Goal: Answer question/provide support

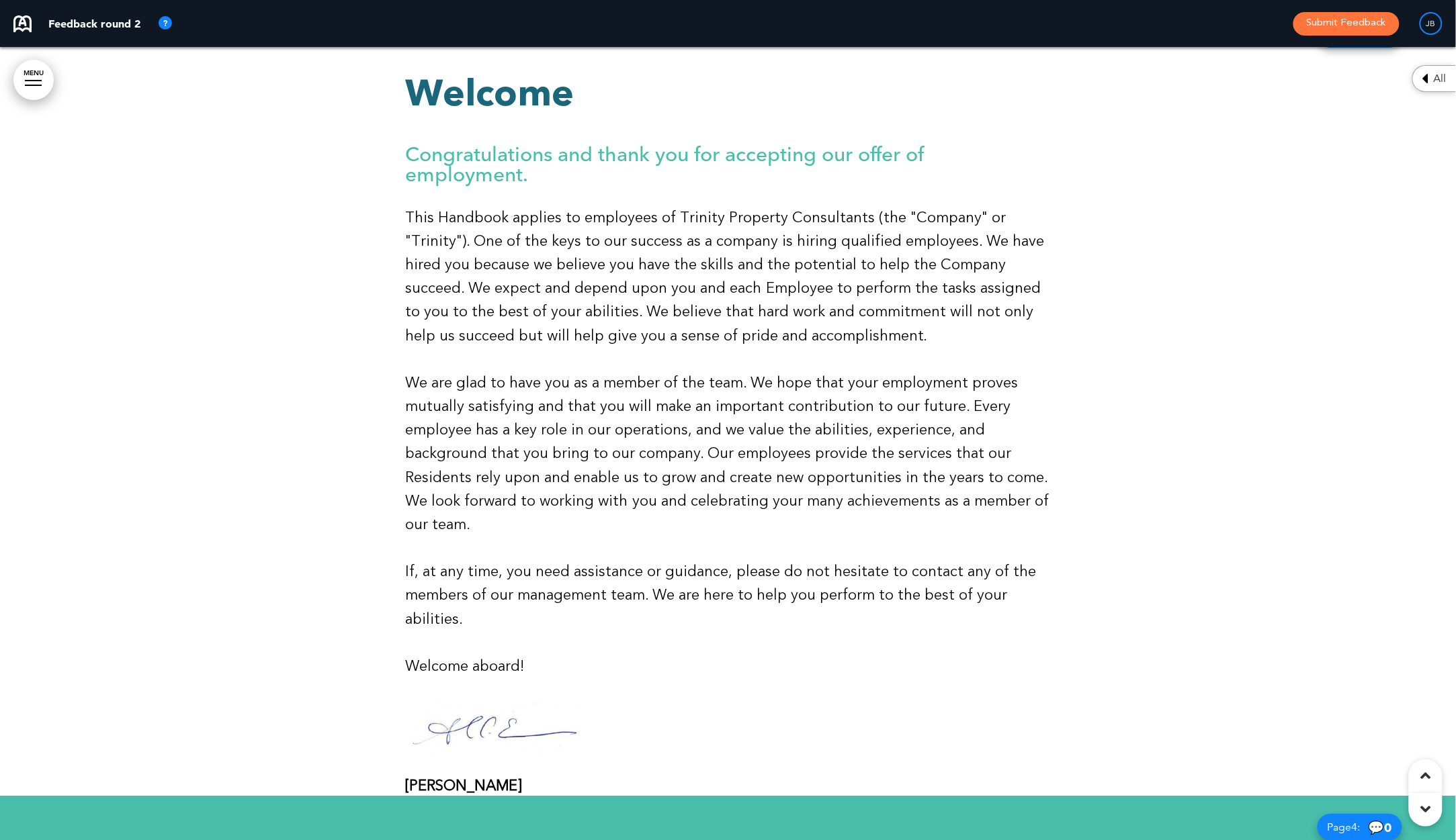
scroll to position [1125, 0]
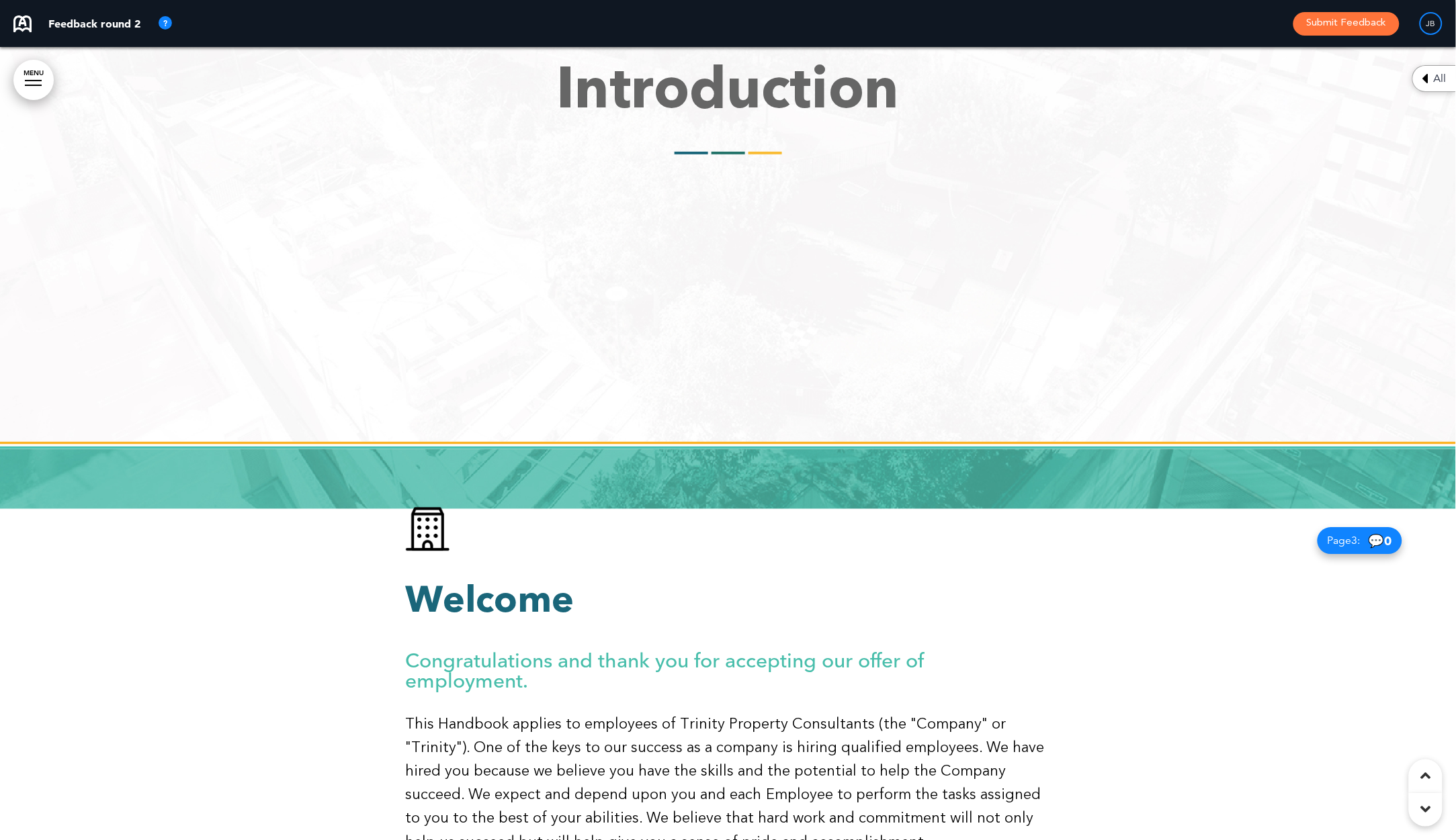
click at [465, 509] on p at bounding box center [728, 532] width 645 height 51
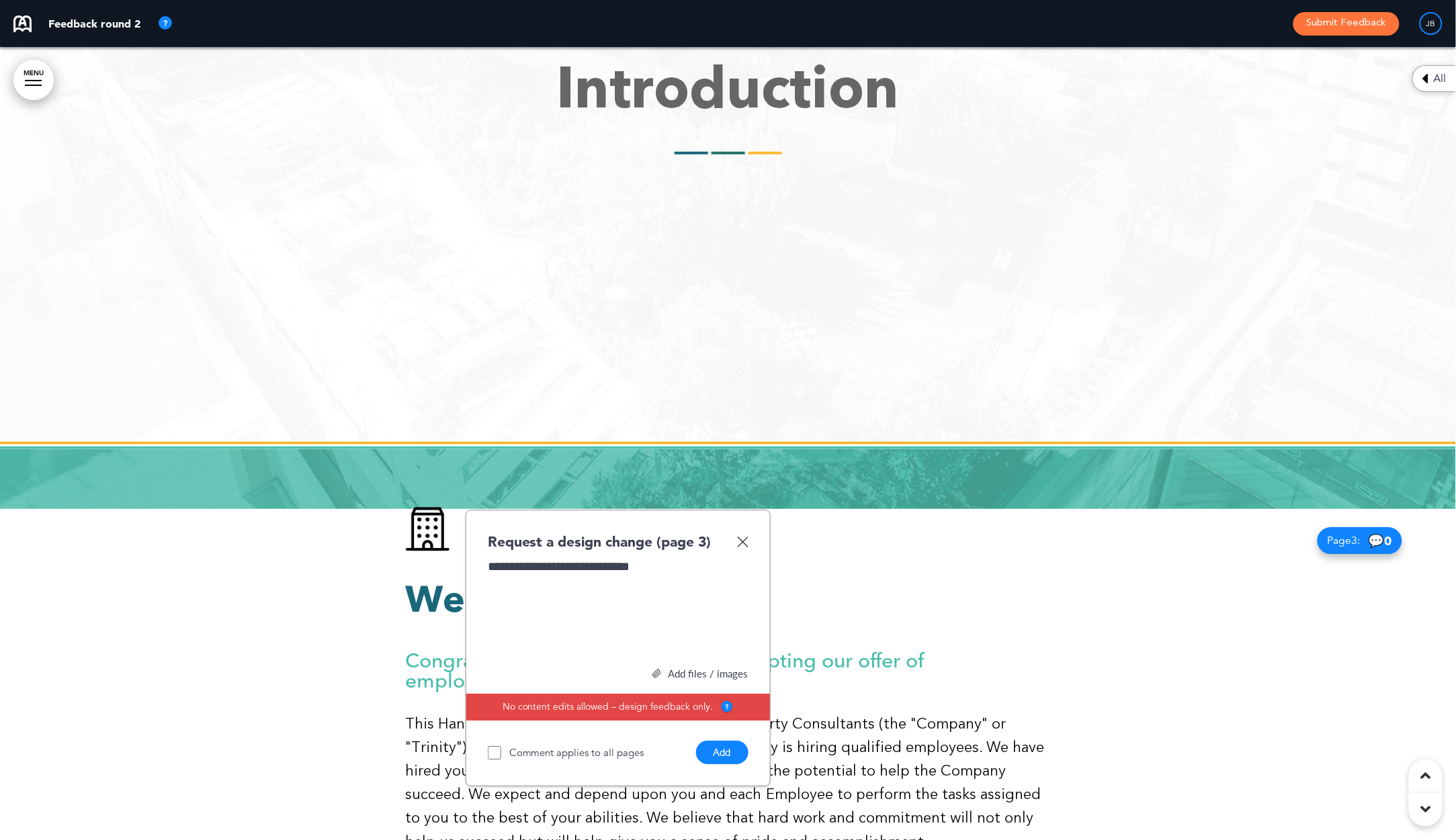
click at [704, 749] on button "Add" at bounding box center [723, 753] width 52 height 23
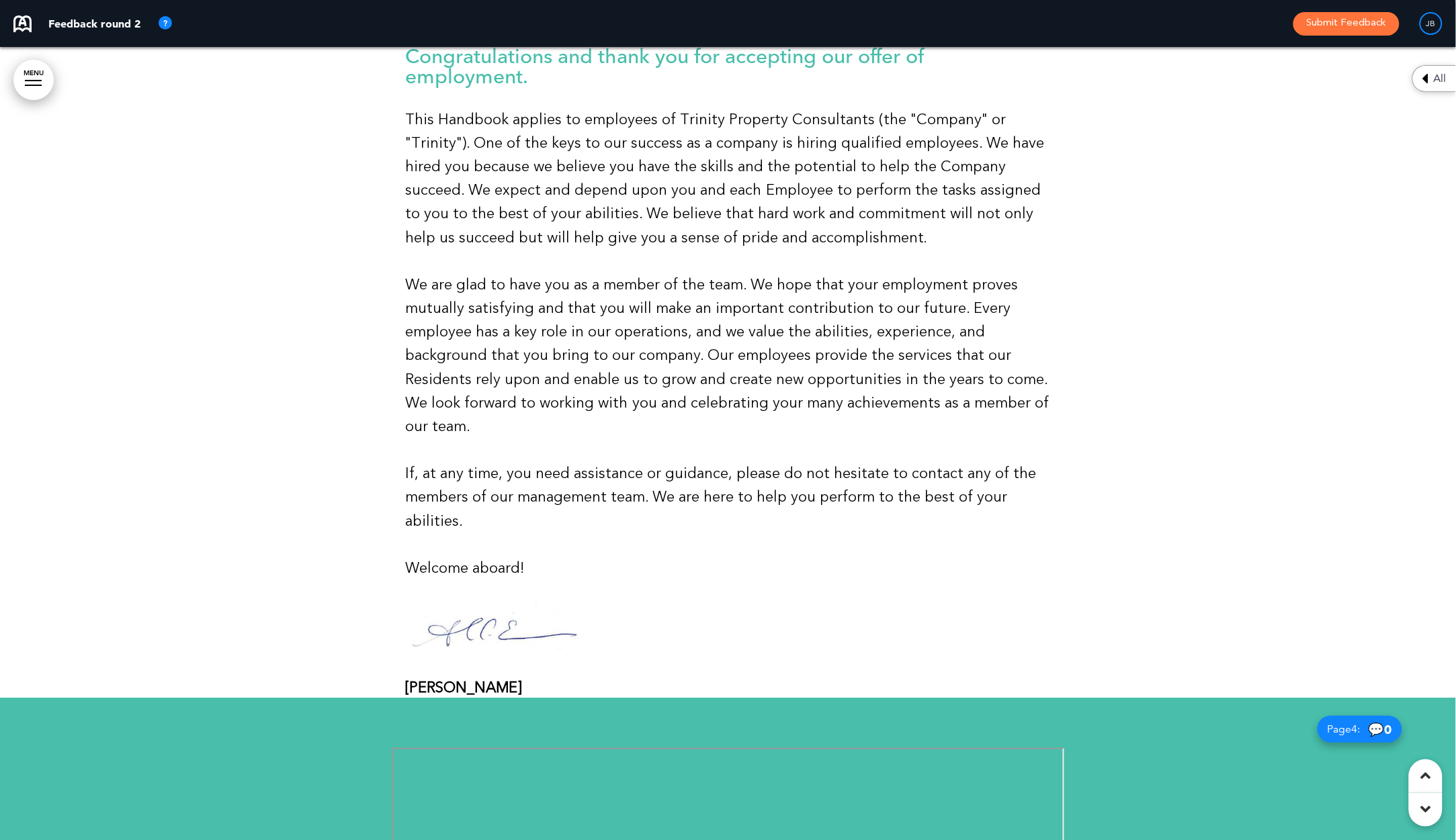
scroll to position [1831, 0]
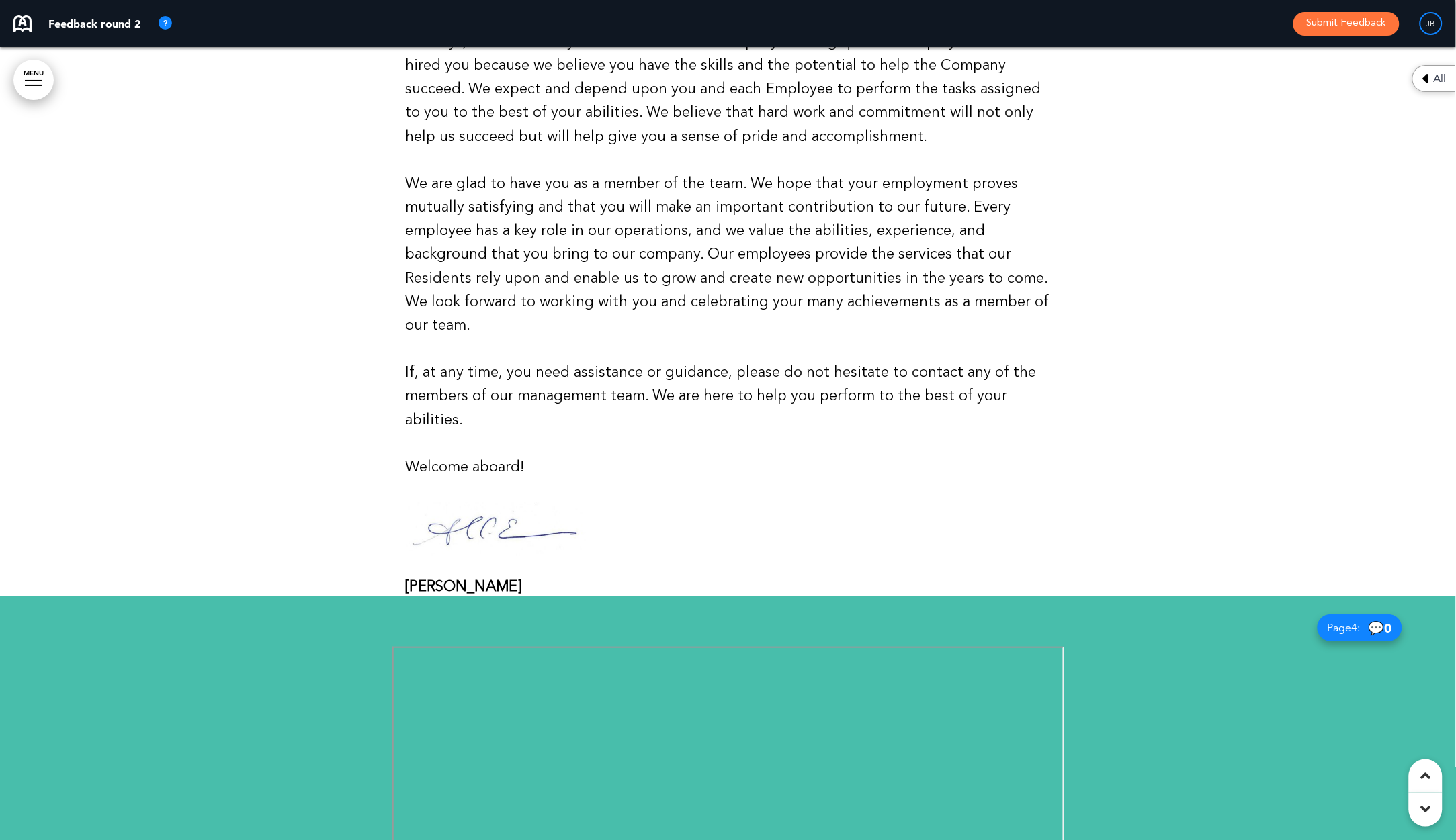
click at [523, 565] on div "[PERSON_NAME]" at bounding box center [728, 551] width 645 height 96
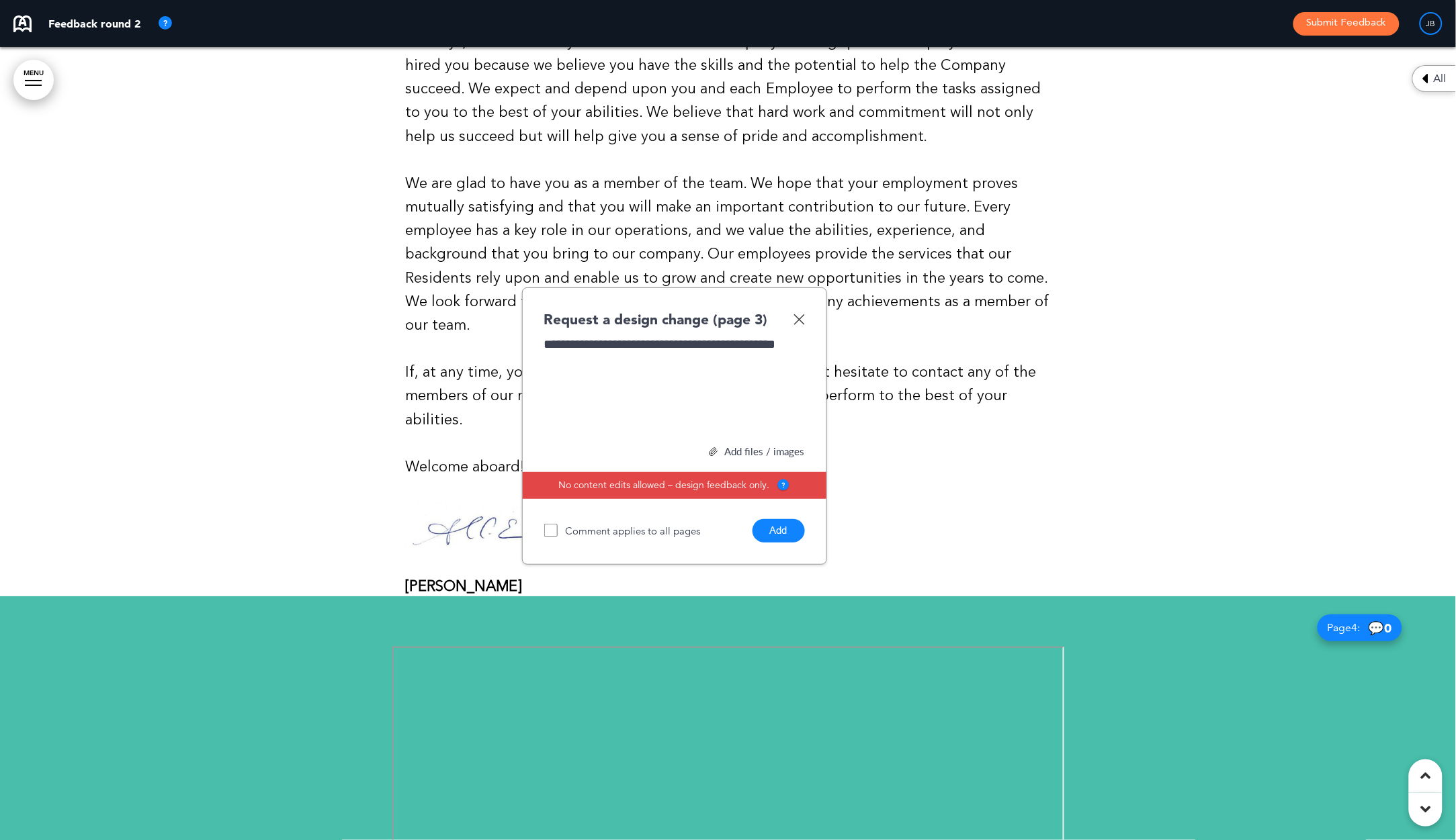
click at [779, 524] on button "Add" at bounding box center [779, 531] width 52 height 23
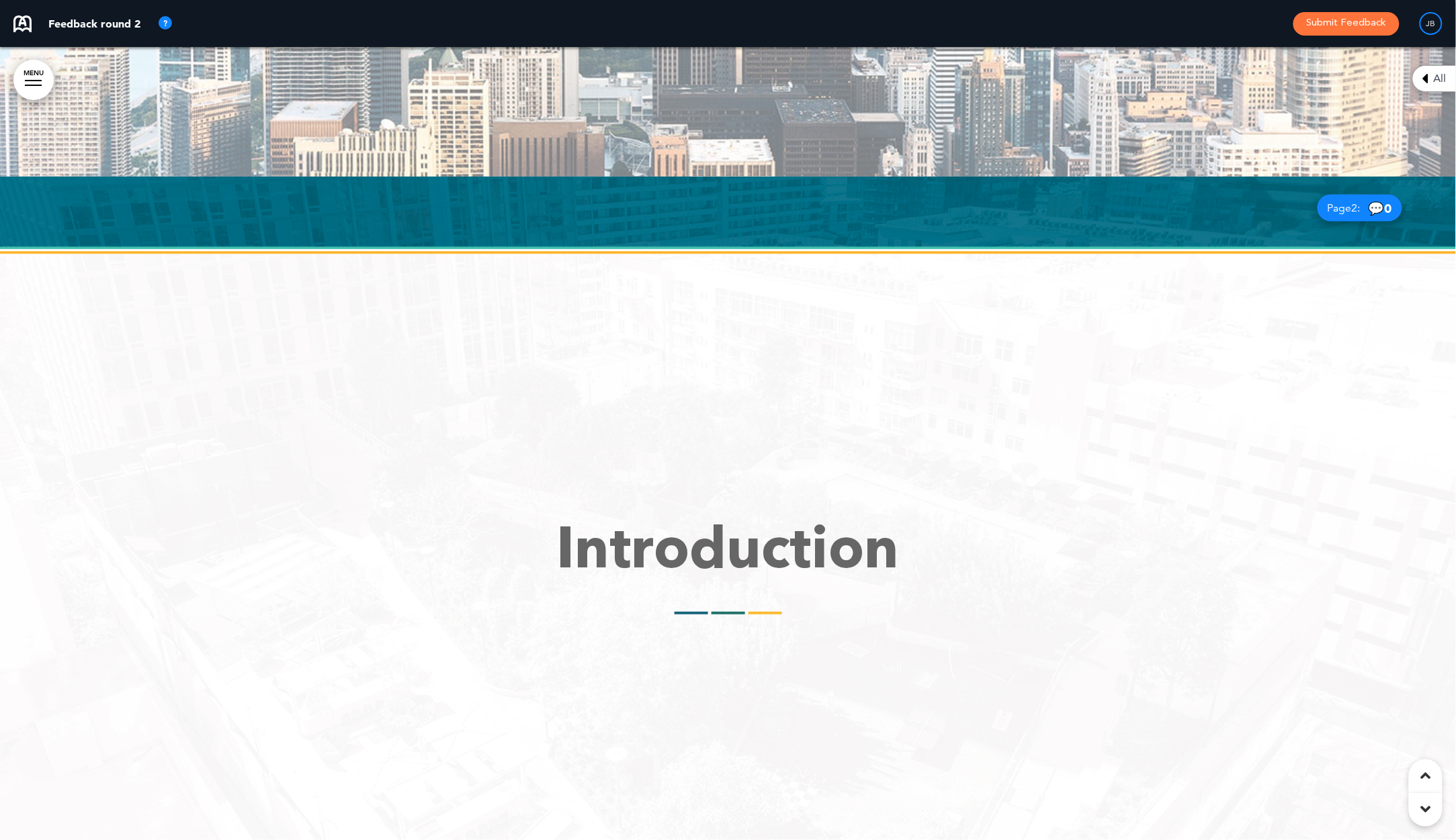
scroll to position [686, 0]
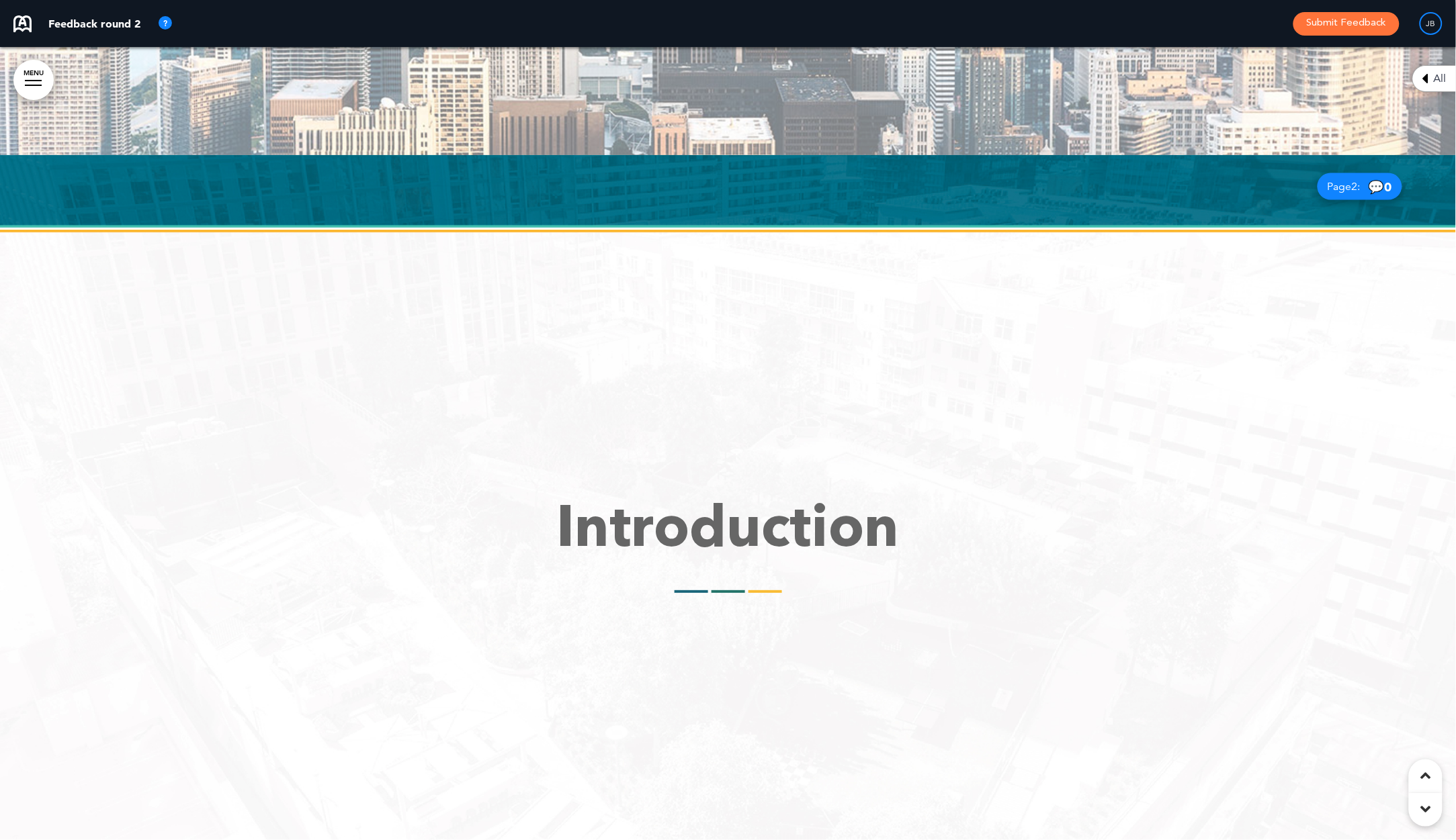
click at [728, 584] on div "Introduction" at bounding box center [728, 547] width 645 height 93
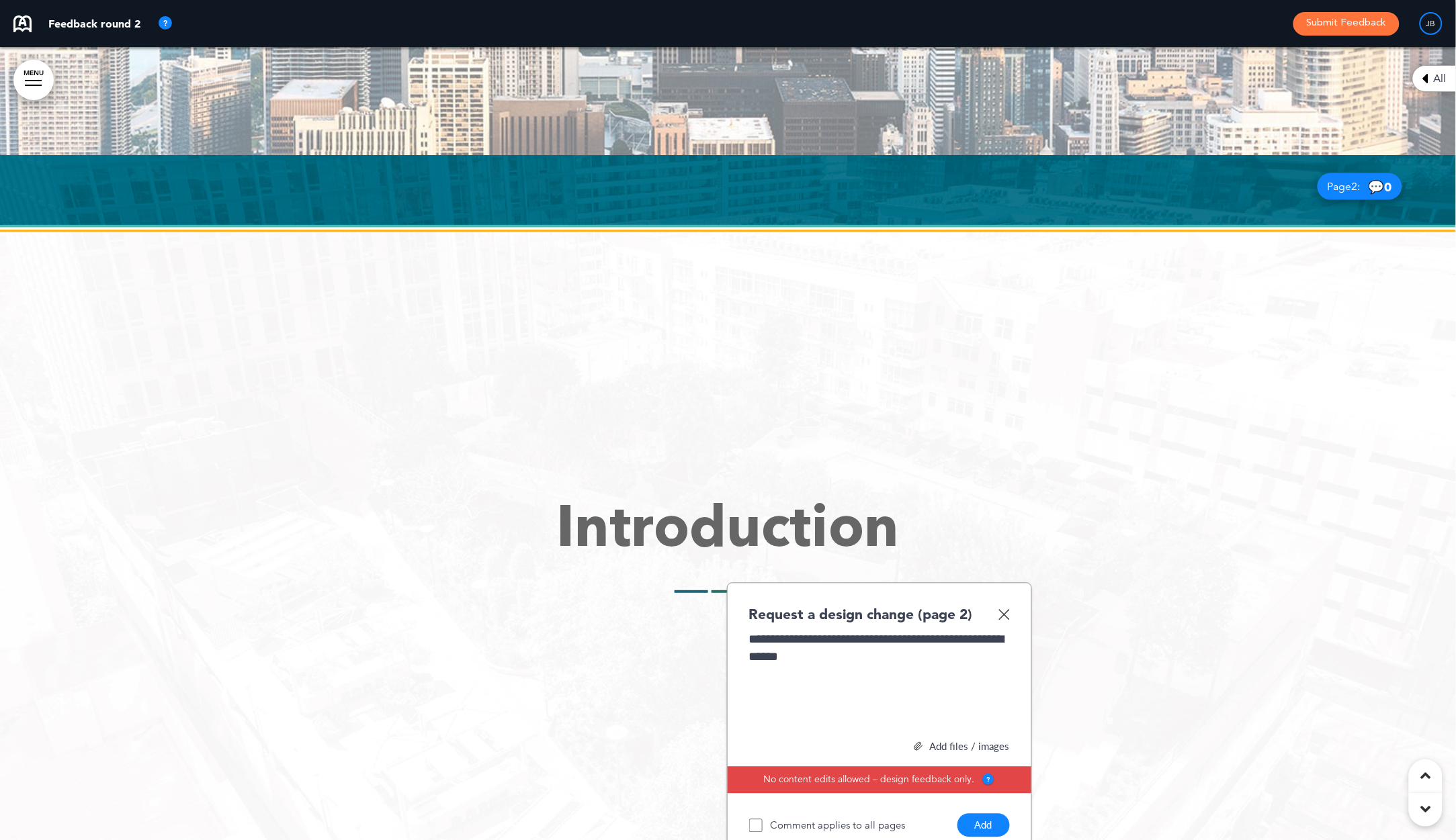
click at [980, 825] on button "Add" at bounding box center [984, 826] width 52 height 23
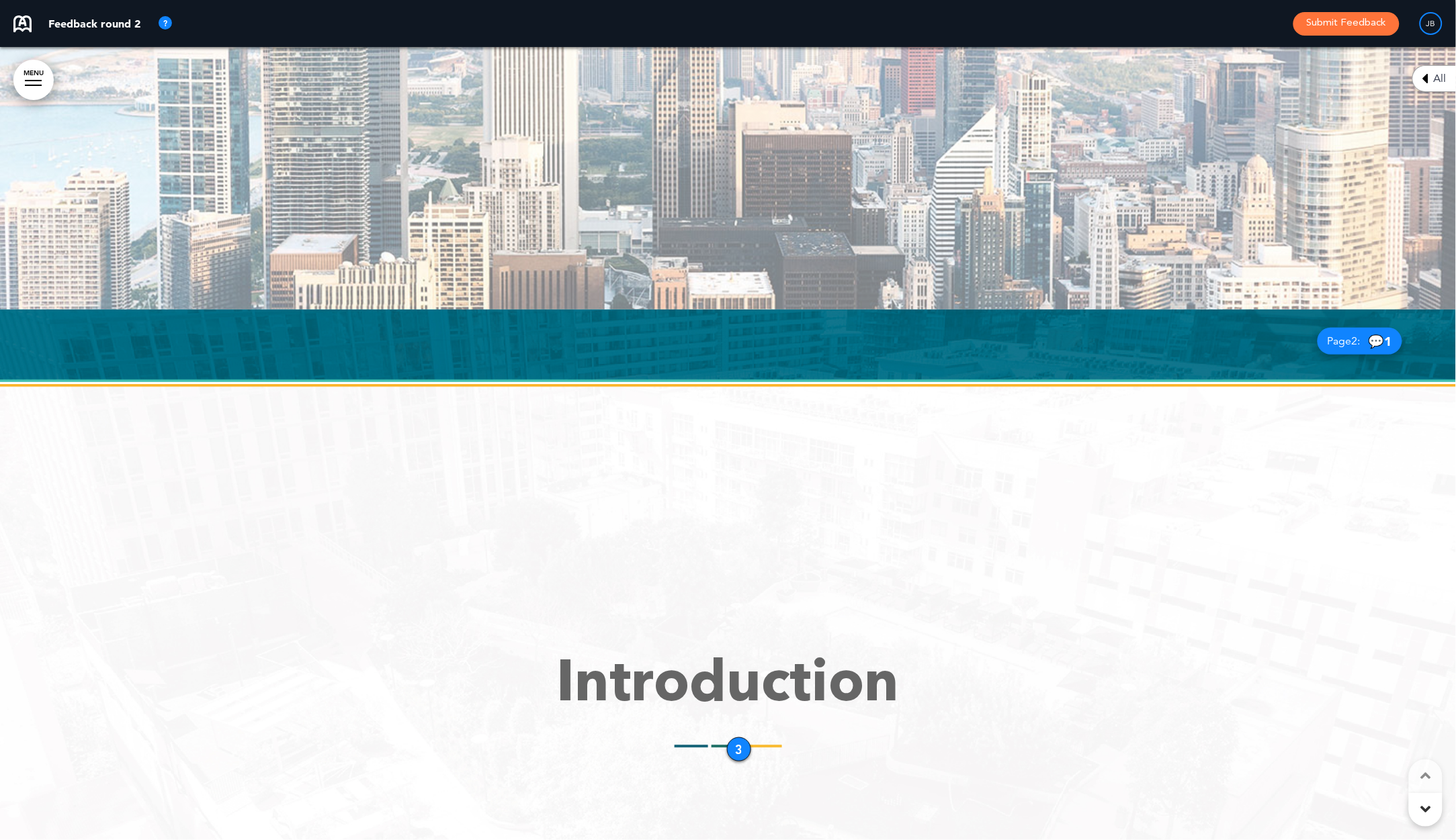
scroll to position [902, 0]
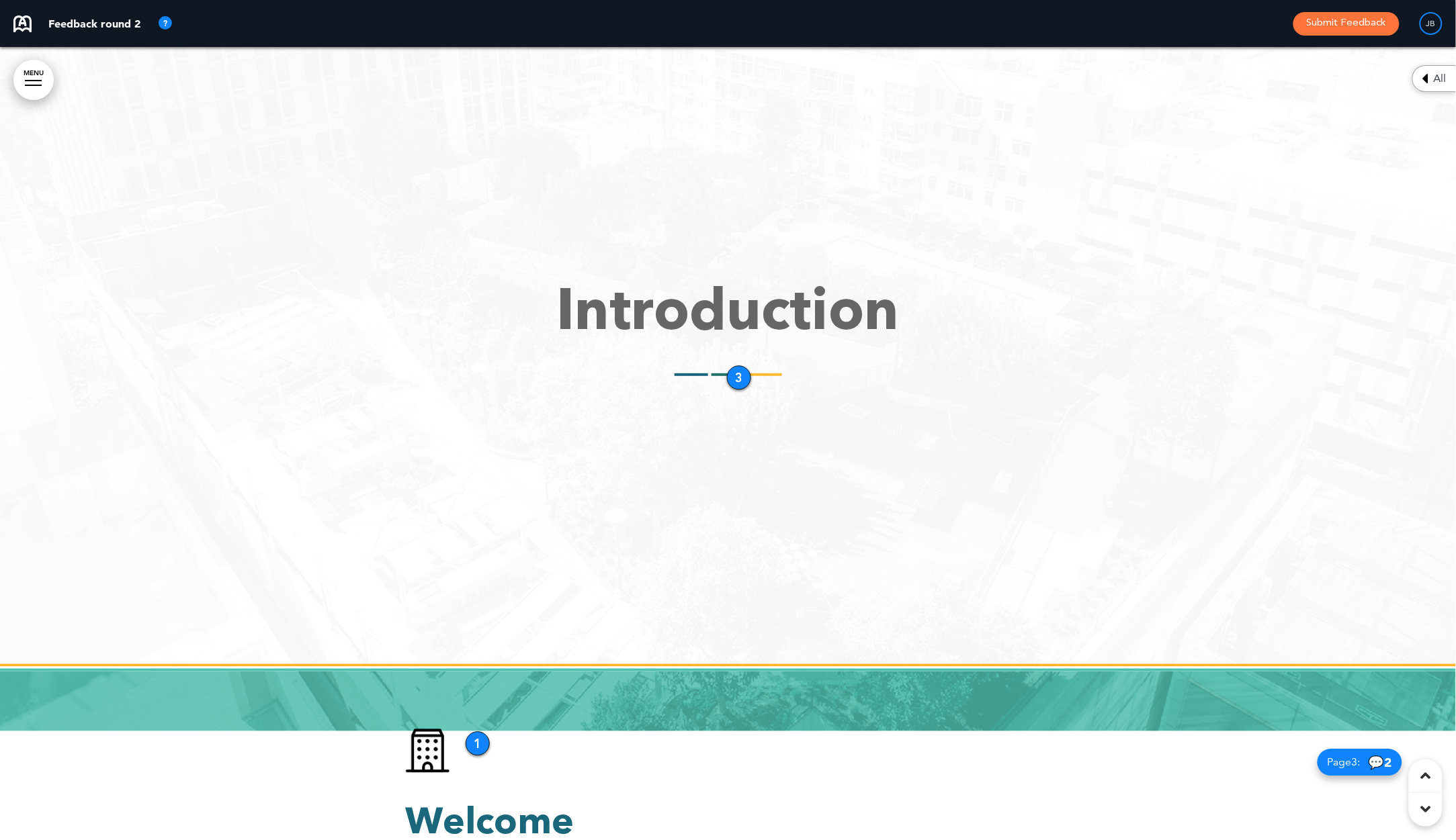
click at [729, 368] on div "Introduction" at bounding box center [728, 329] width 645 height 93
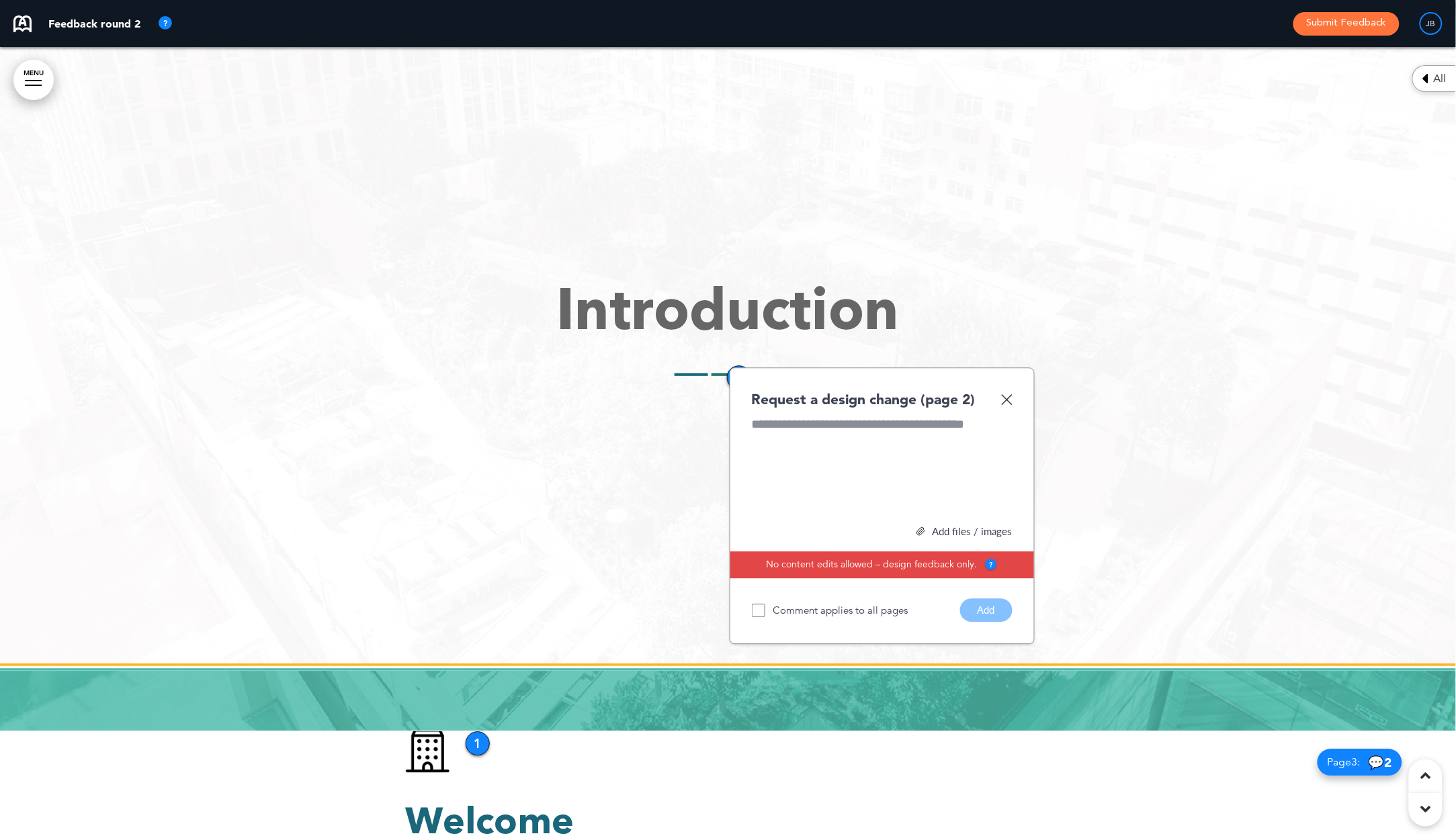
click at [729, 368] on div "Introduction" at bounding box center [728, 329] width 645 height 93
click at [1006, 398] on img at bounding box center [1007, 400] width 12 height 12
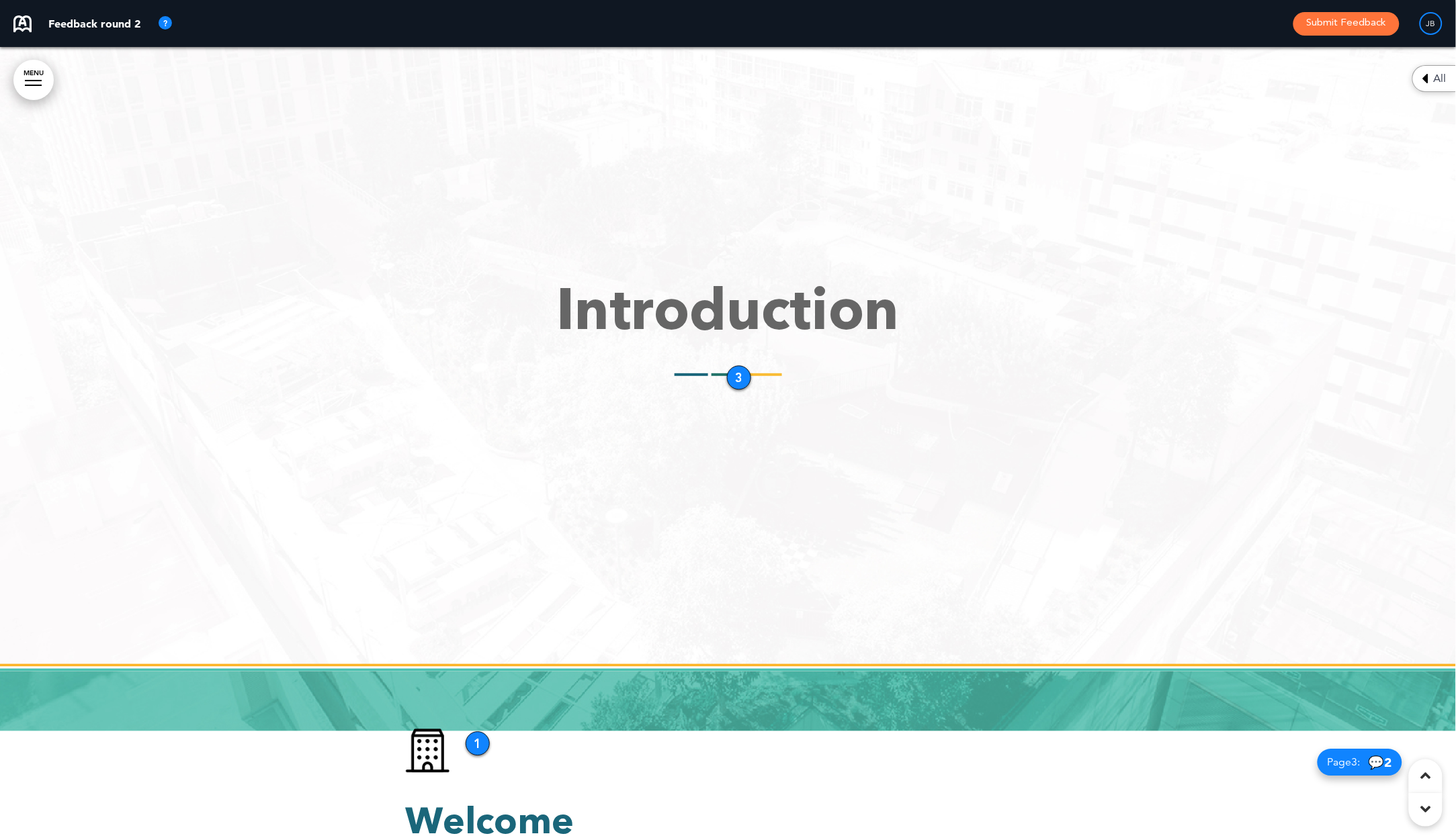
click at [738, 377] on div "3" at bounding box center [739, 378] width 24 height 24
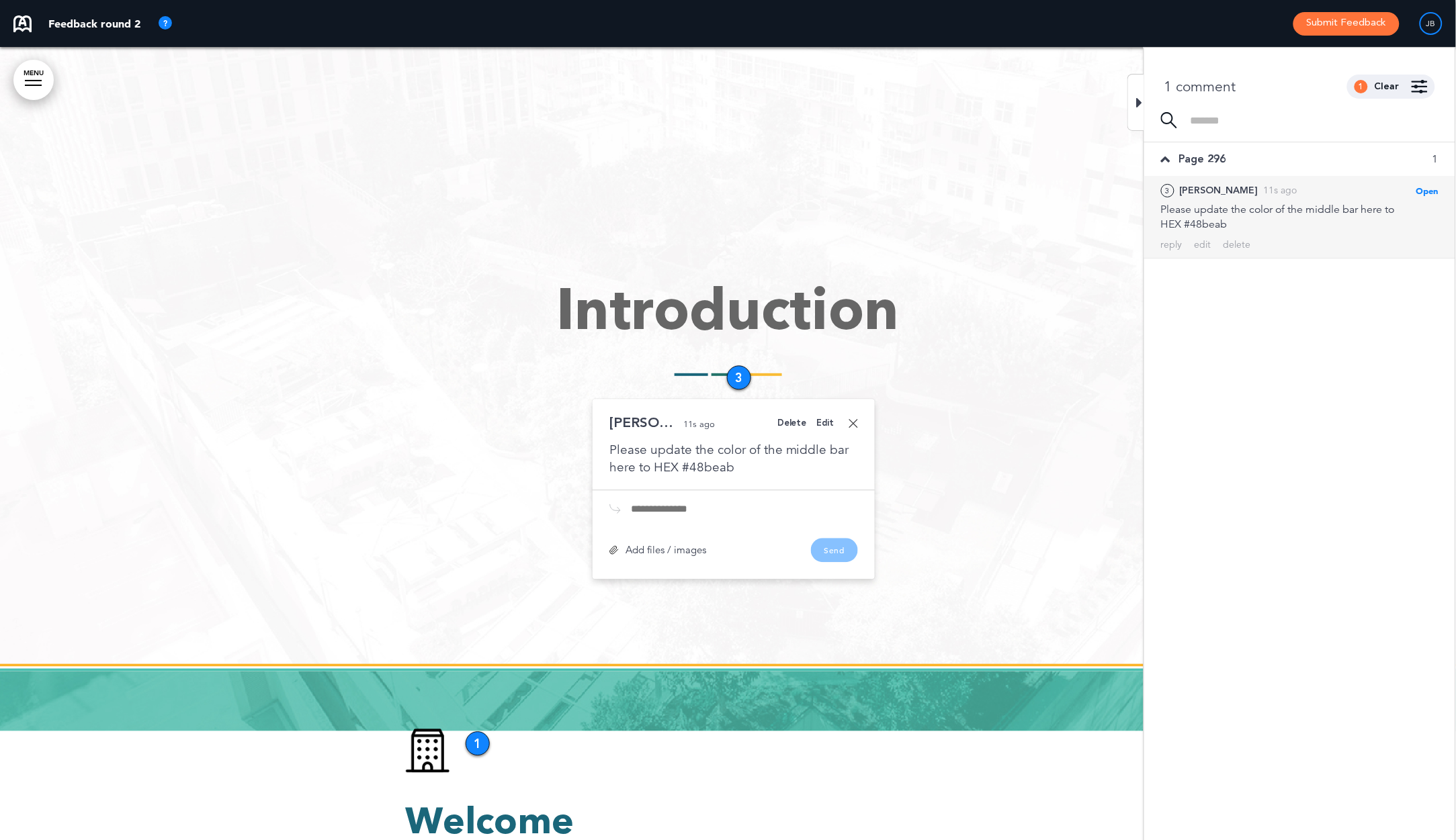
click at [756, 468] on div "Please update the color of the middle bar here to HEX #48beab" at bounding box center [734, 459] width 249 height 35
drag, startPoint x: 760, startPoint y: 472, endPoint x: 740, endPoint y: 470, distance: 20.1
click at [758, 472] on div "Please update the color of the middle bar here to HEX #48beab" at bounding box center [734, 459] width 249 height 35
click at [821, 424] on div "Edit" at bounding box center [826, 423] width 17 height 9
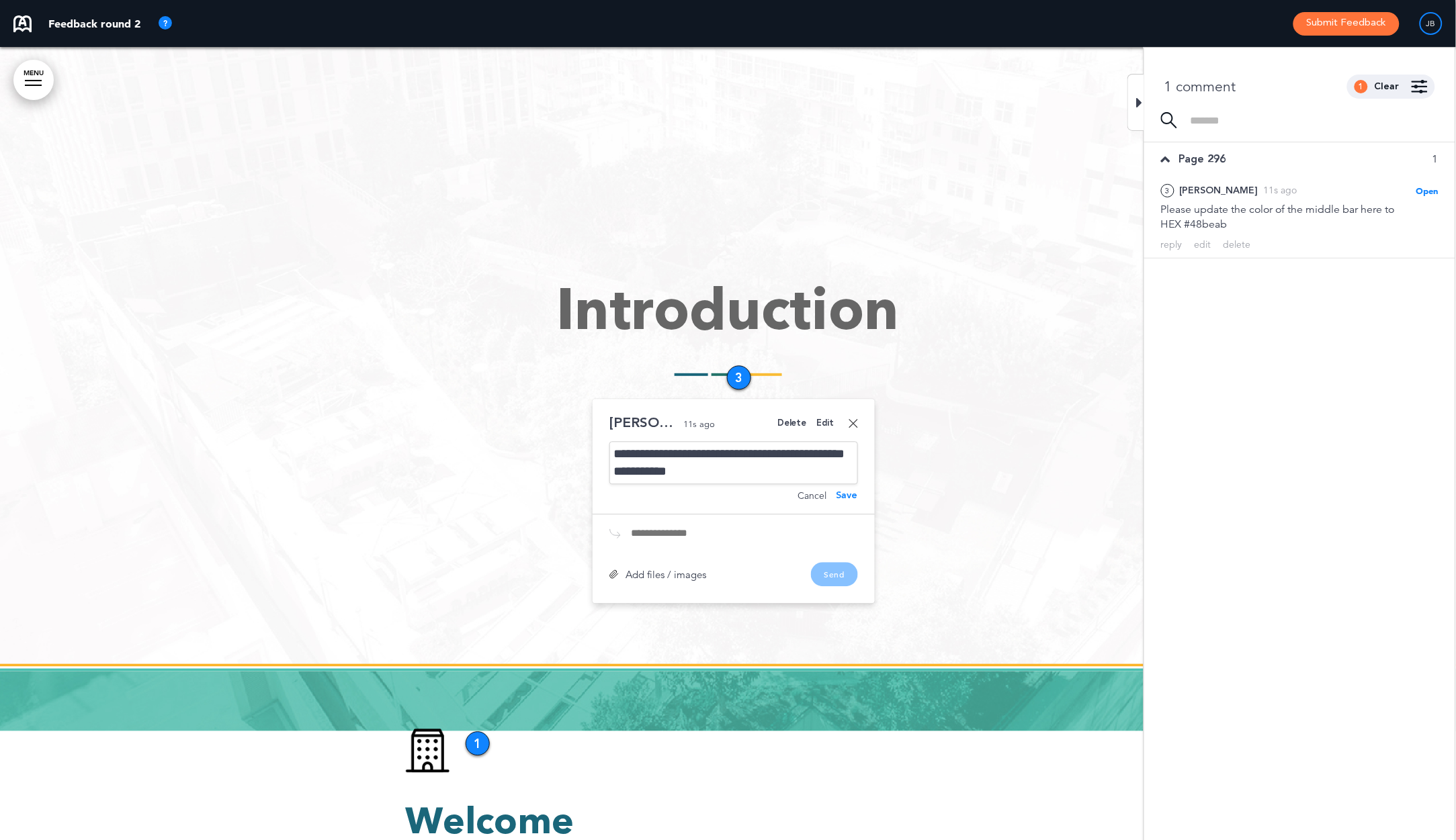
click at [774, 472] on div "**********" at bounding box center [734, 463] width 249 height 43
click at [855, 420] on link at bounding box center [854, 424] width 10 height 10
click at [734, 374] on div "3" at bounding box center [739, 378] width 24 height 24
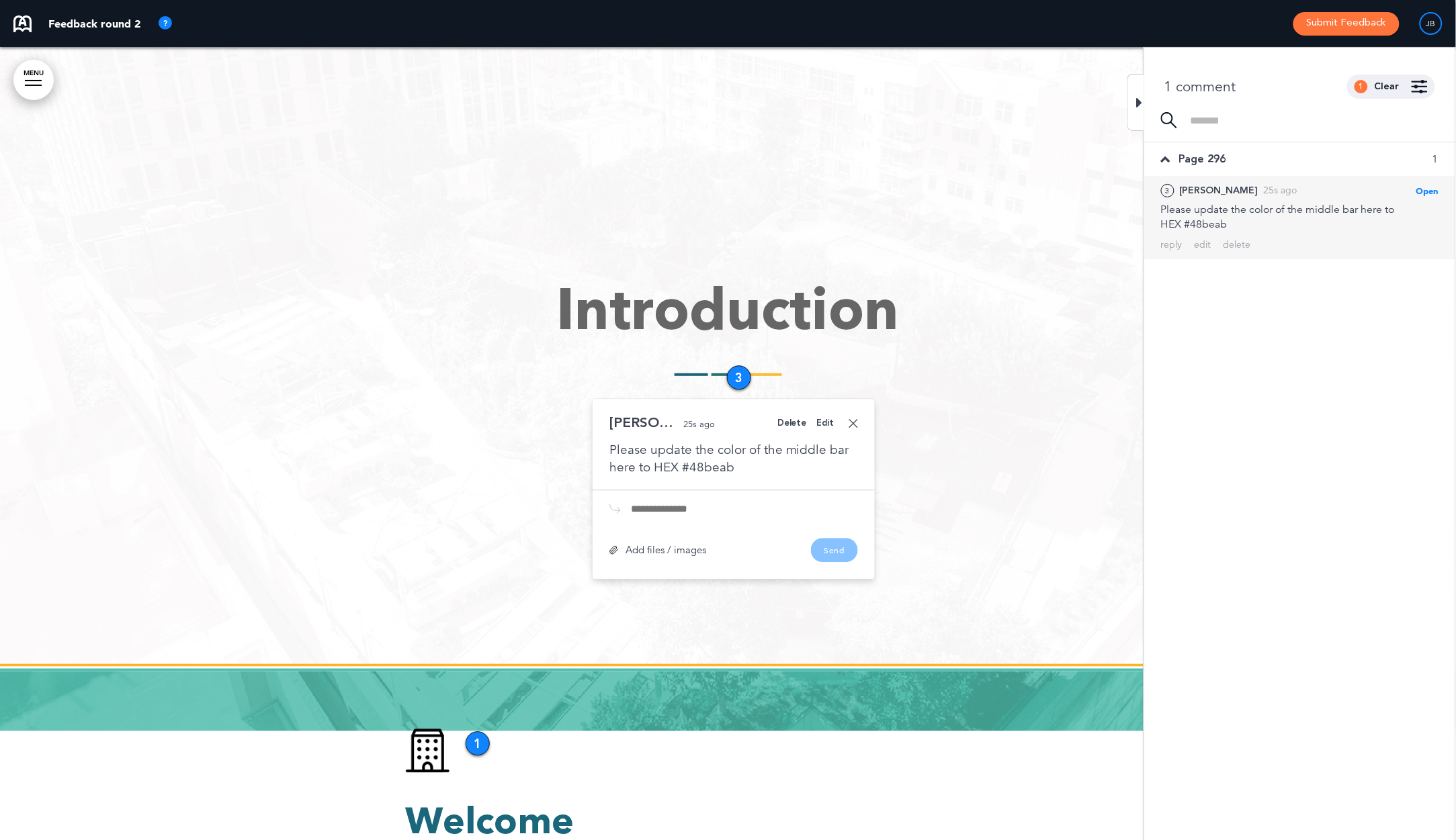
click at [738, 467] on div "Please update the color of the middle bar here to HEX #48beab" at bounding box center [734, 459] width 249 height 35
click at [729, 469] on div "Please update the color of the middle bar here to HEX #48beab" at bounding box center [734, 459] width 249 height 35
drag, startPoint x: 815, startPoint y: 420, endPoint x: 824, endPoint y: 420, distance: 9.0
click at [824, 420] on div "Delete Edit" at bounding box center [805, 423] width 57 height 9
click at [823, 420] on div "Edit" at bounding box center [826, 423] width 17 height 9
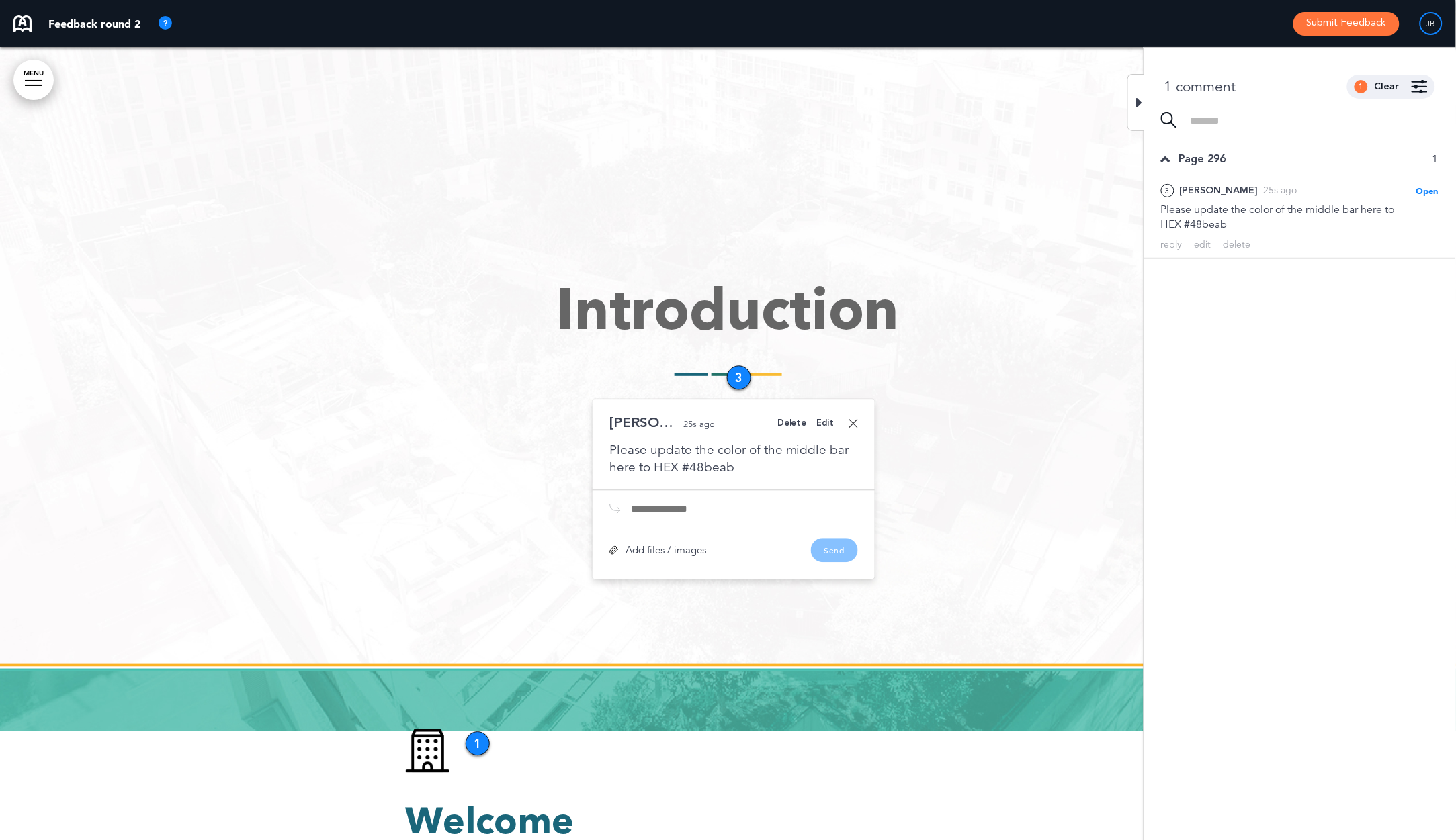
click at [831, 424] on div "Edit" at bounding box center [826, 423] width 17 height 9
click at [824, 424] on div "Edit" at bounding box center [826, 423] width 17 height 9
click at [673, 474] on div "Please update the color of the middle bar here to HEX #48beab" at bounding box center [734, 459] width 249 height 35
click at [714, 455] on div "Please update the color of the middle bar here to HEX #48beab" at bounding box center [734, 459] width 249 height 35
click at [732, 470] on div "Please update the color of the middle bar here to HEX #48beab" at bounding box center [734, 459] width 249 height 35
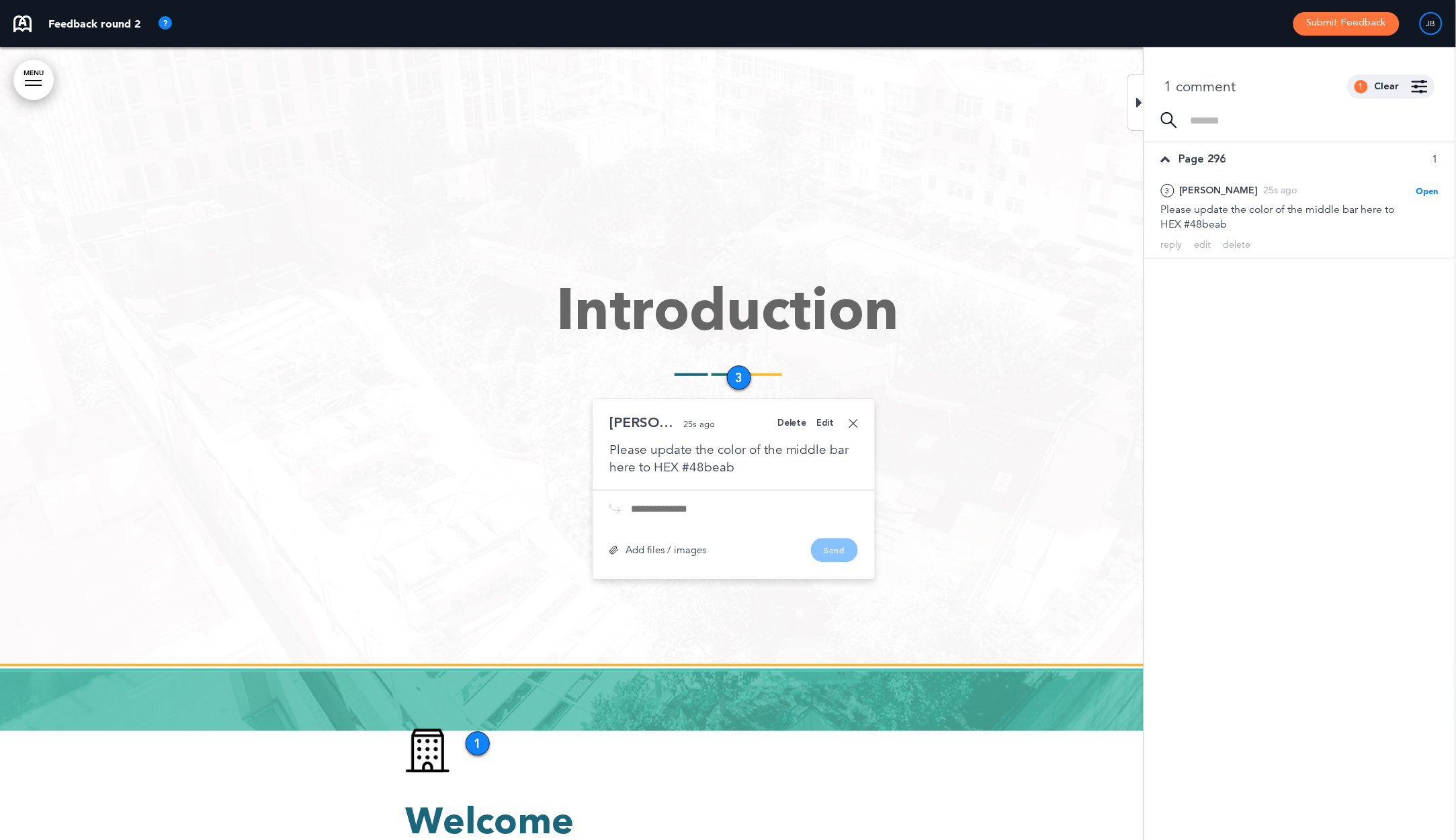
drag, startPoint x: 729, startPoint y: 468, endPoint x: 713, endPoint y: 461, distance: 17.5
click at [728, 468] on div "Please update the color of the middle bar here to HEX #48beab" at bounding box center [734, 459] width 249 height 35
click at [831, 424] on div "Edit" at bounding box center [826, 423] width 17 height 9
click at [830, 424] on div "Edit" at bounding box center [826, 423] width 17 height 9
click at [830, 423] on div "Edit" at bounding box center [826, 423] width 17 height 9
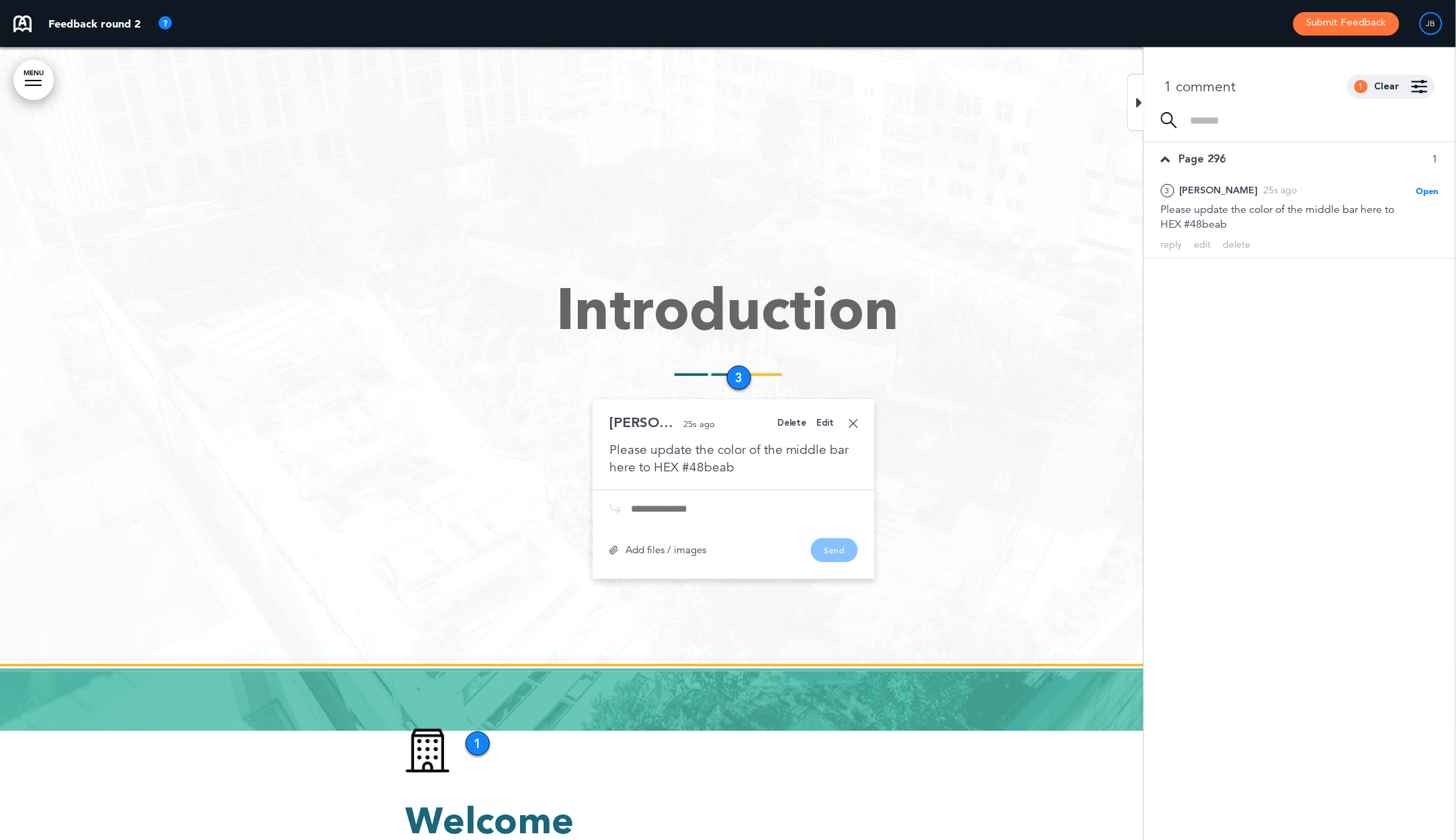
click at [795, 420] on div "Delete" at bounding box center [792, 423] width 29 height 9
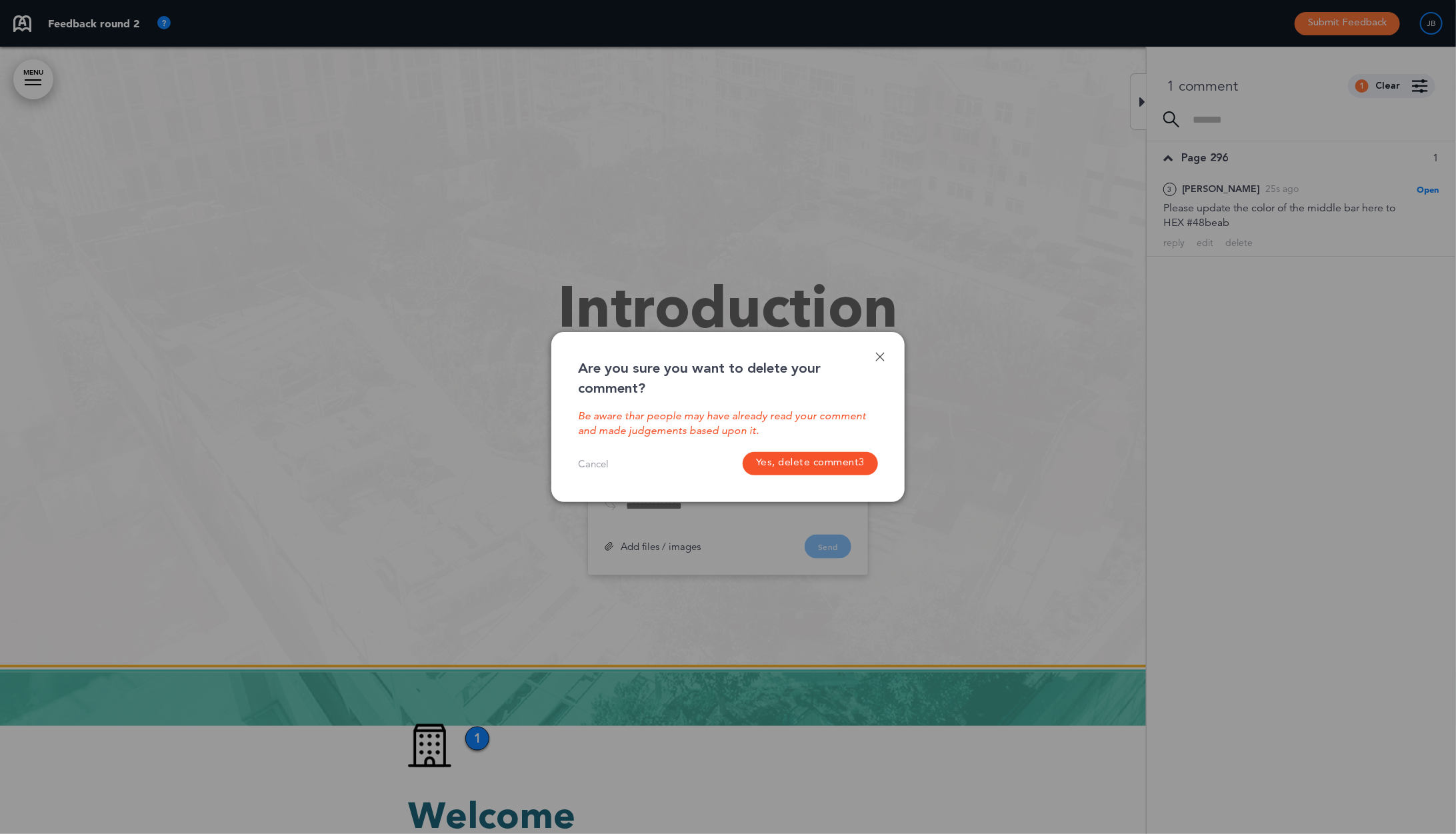
click at [817, 463] on button "Yes, delete comment 3" at bounding box center [810, 464] width 135 height 23
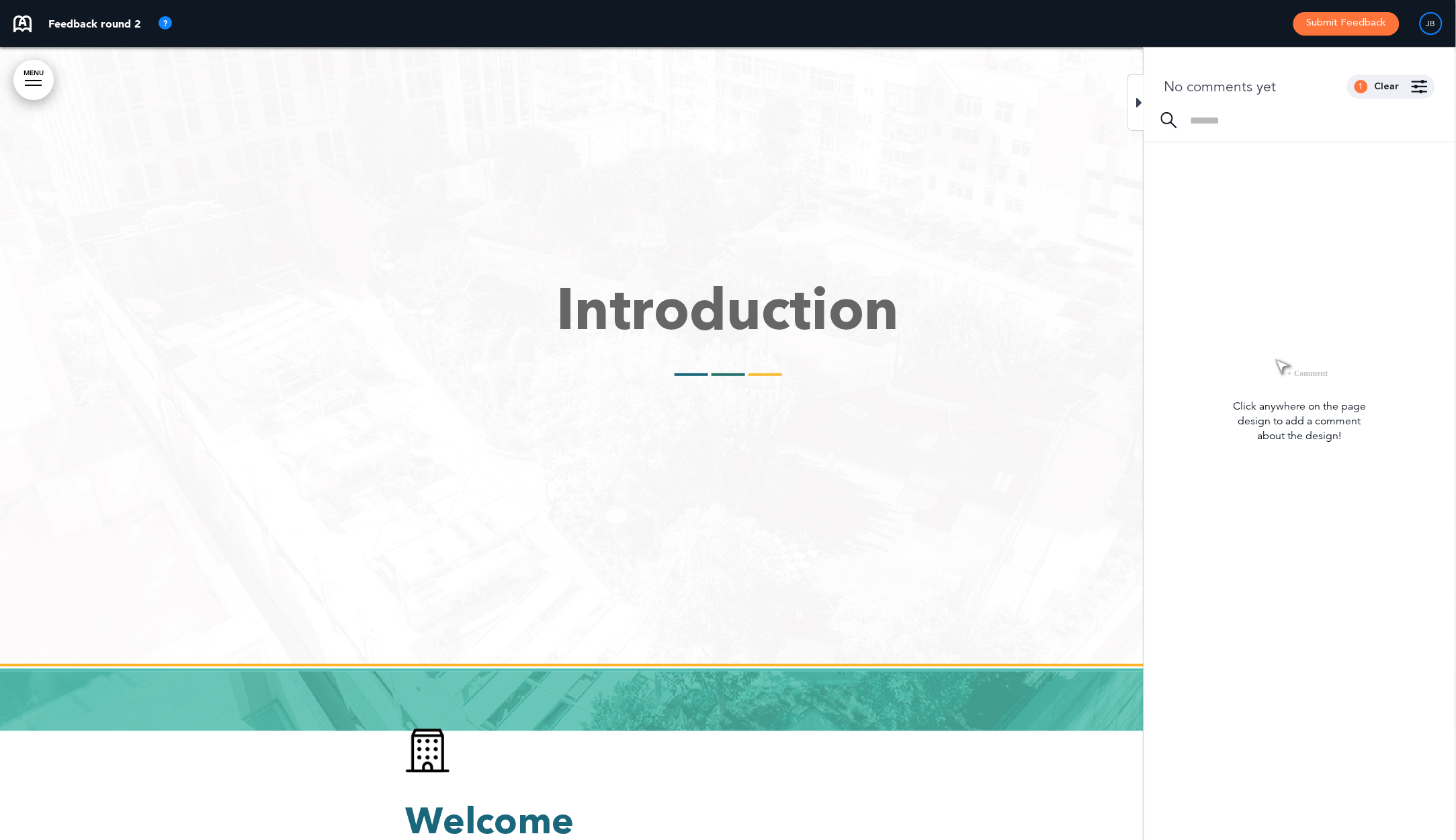
click at [725, 365] on div "Introduction" at bounding box center [728, 329] width 645 height 93
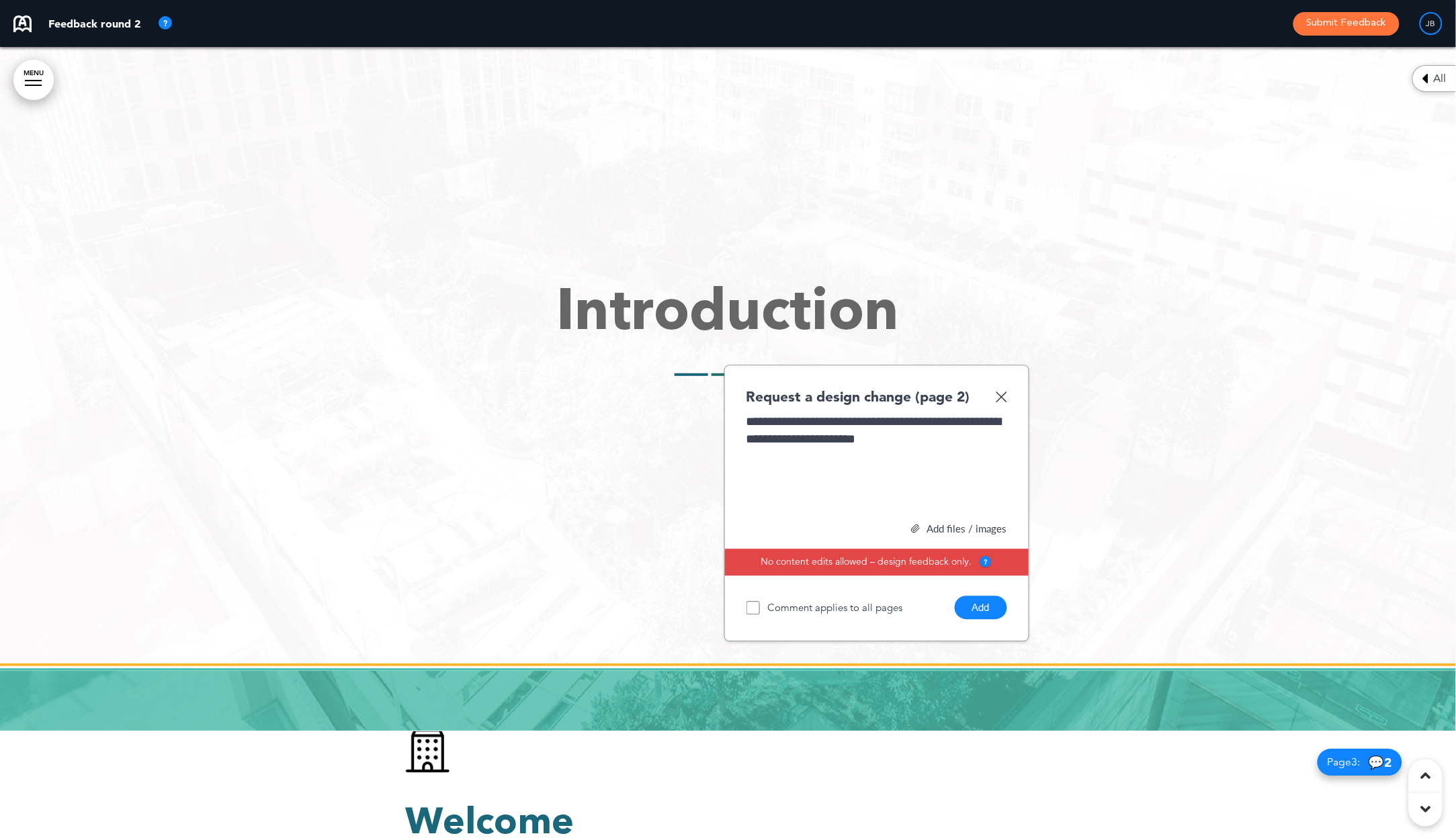
click at [991, 614] on button "Add" at bounding box center [981, 608] width 52 height 23
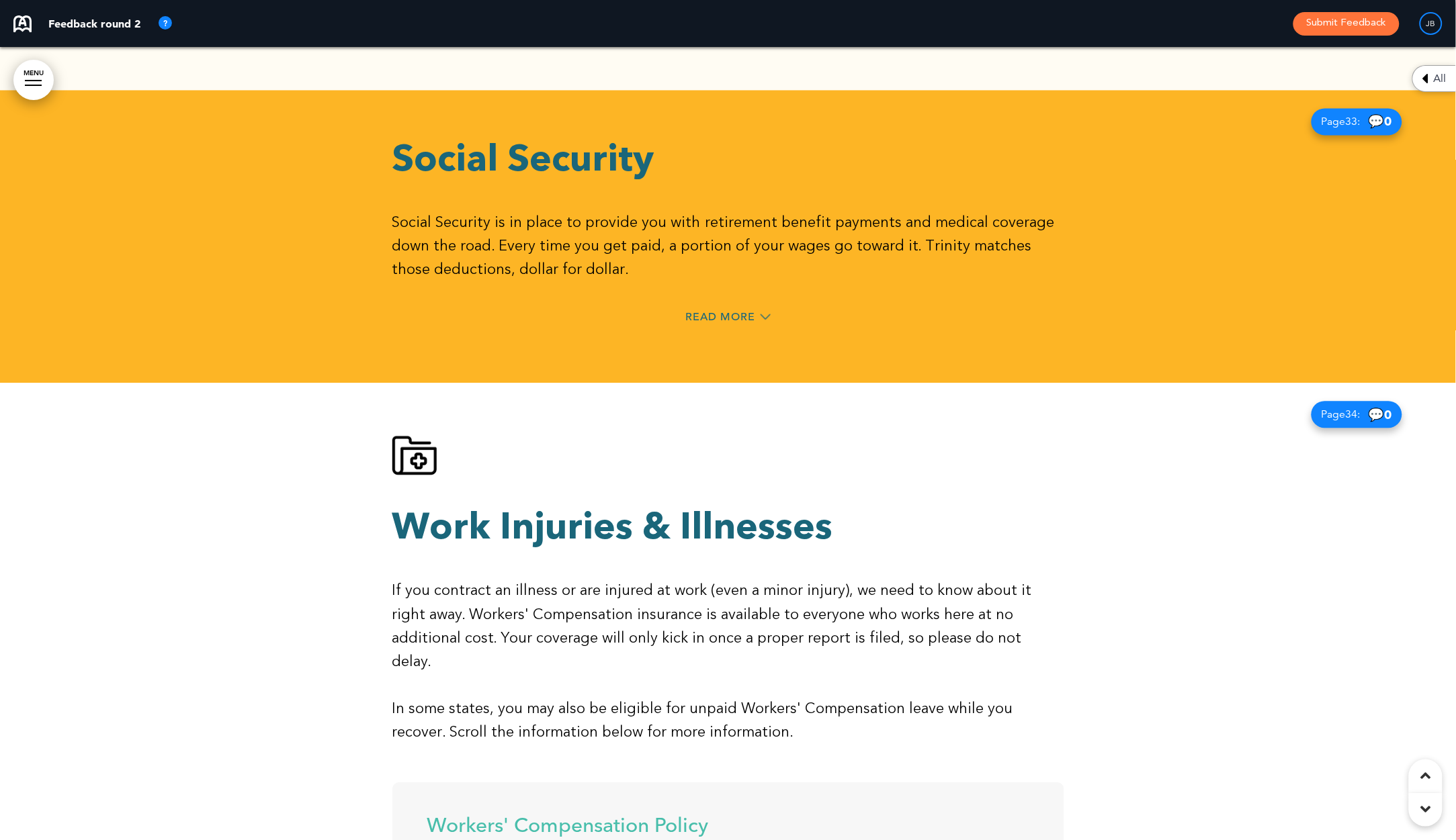
scroll to position [23544, 0]
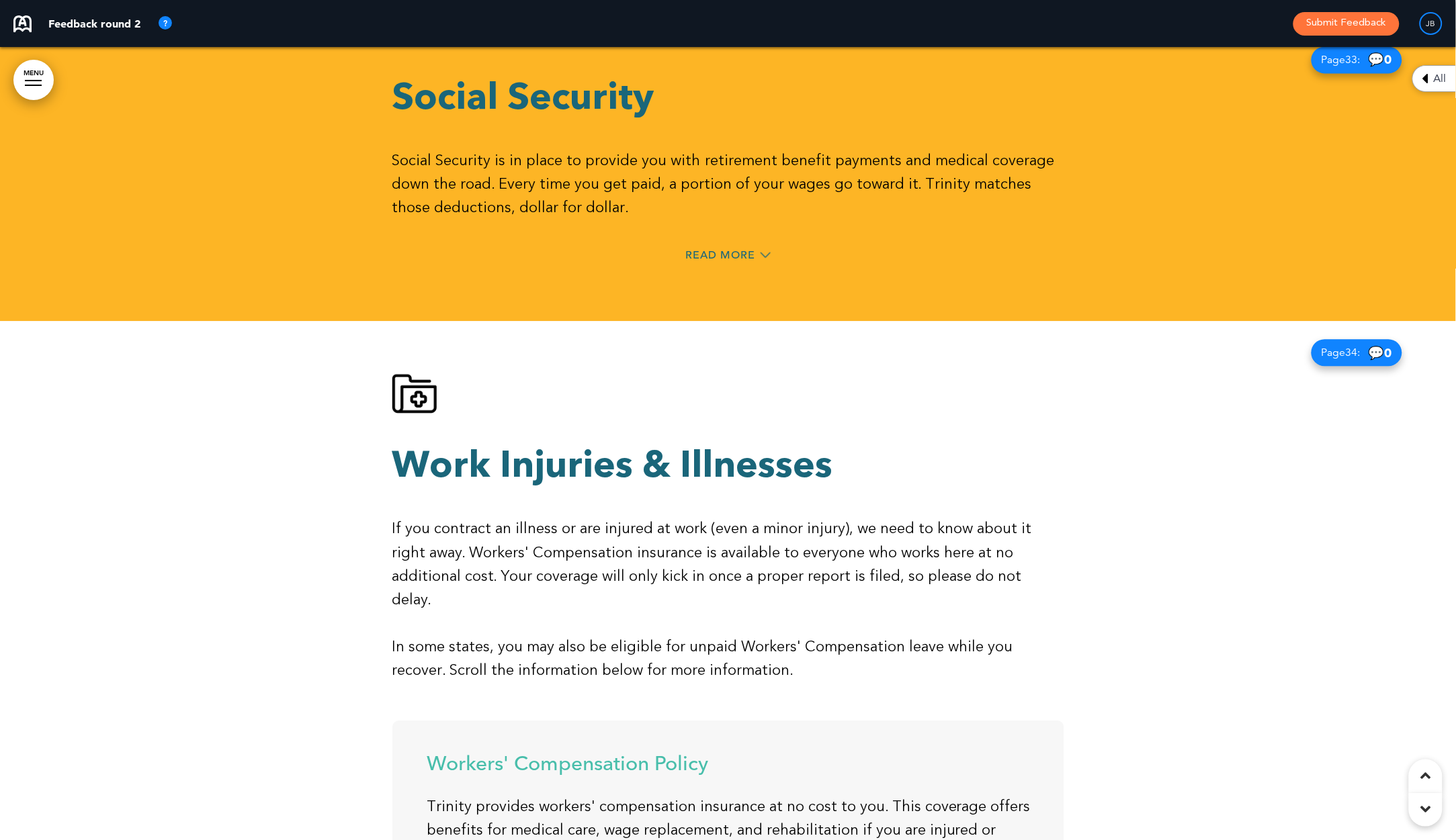
click at [730, 243] on div "Read More" at bounding box center [728, 256] width 672 height 27
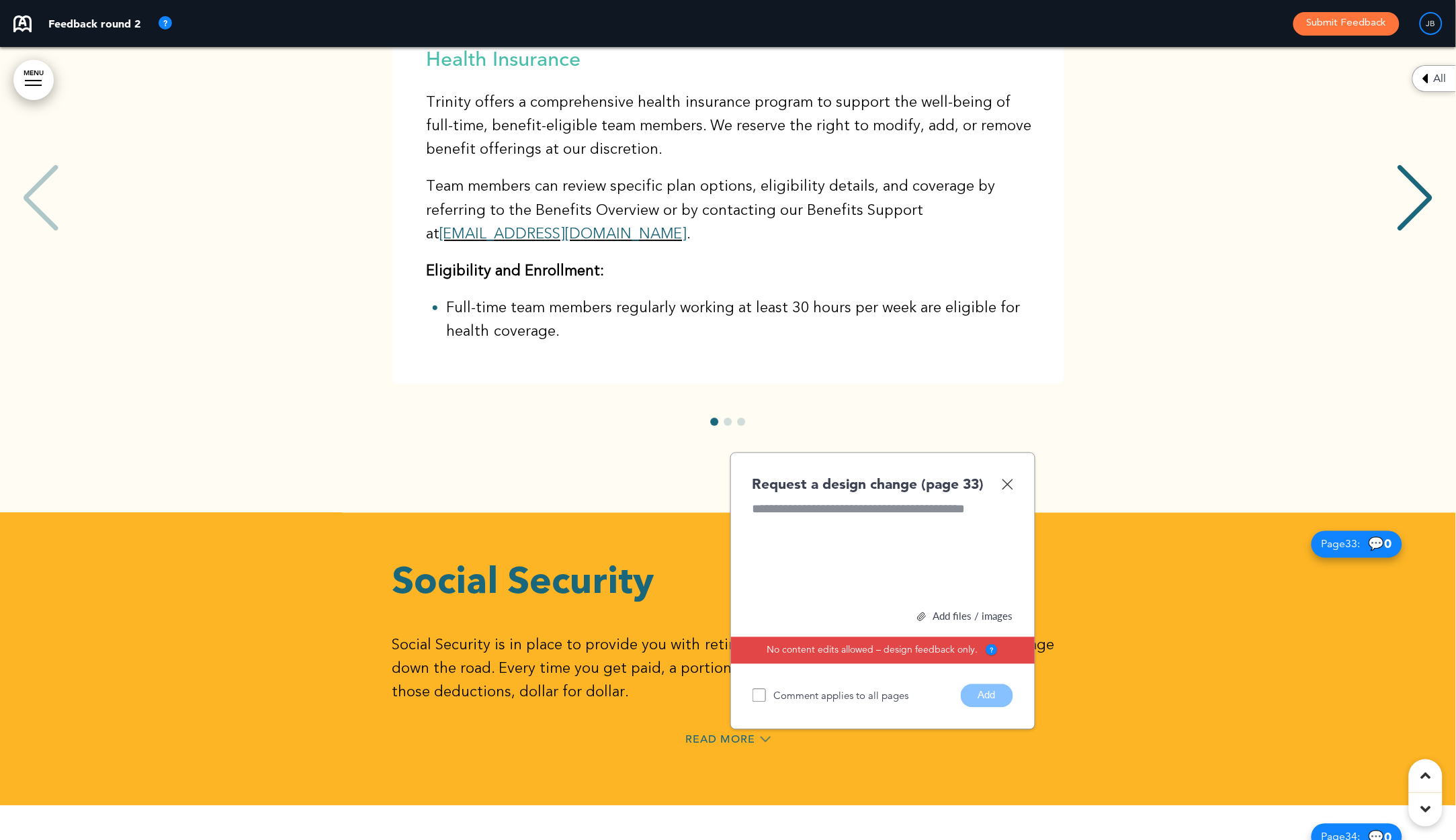
click at [1013, 453] on div "Request a design change (page 33) Add files / images Select or drag & drop your…" at bounding box center [883, 591] width 305 height 278
click at [1010, 479] on img at bounding box center [1008, 485] width 12 height 12
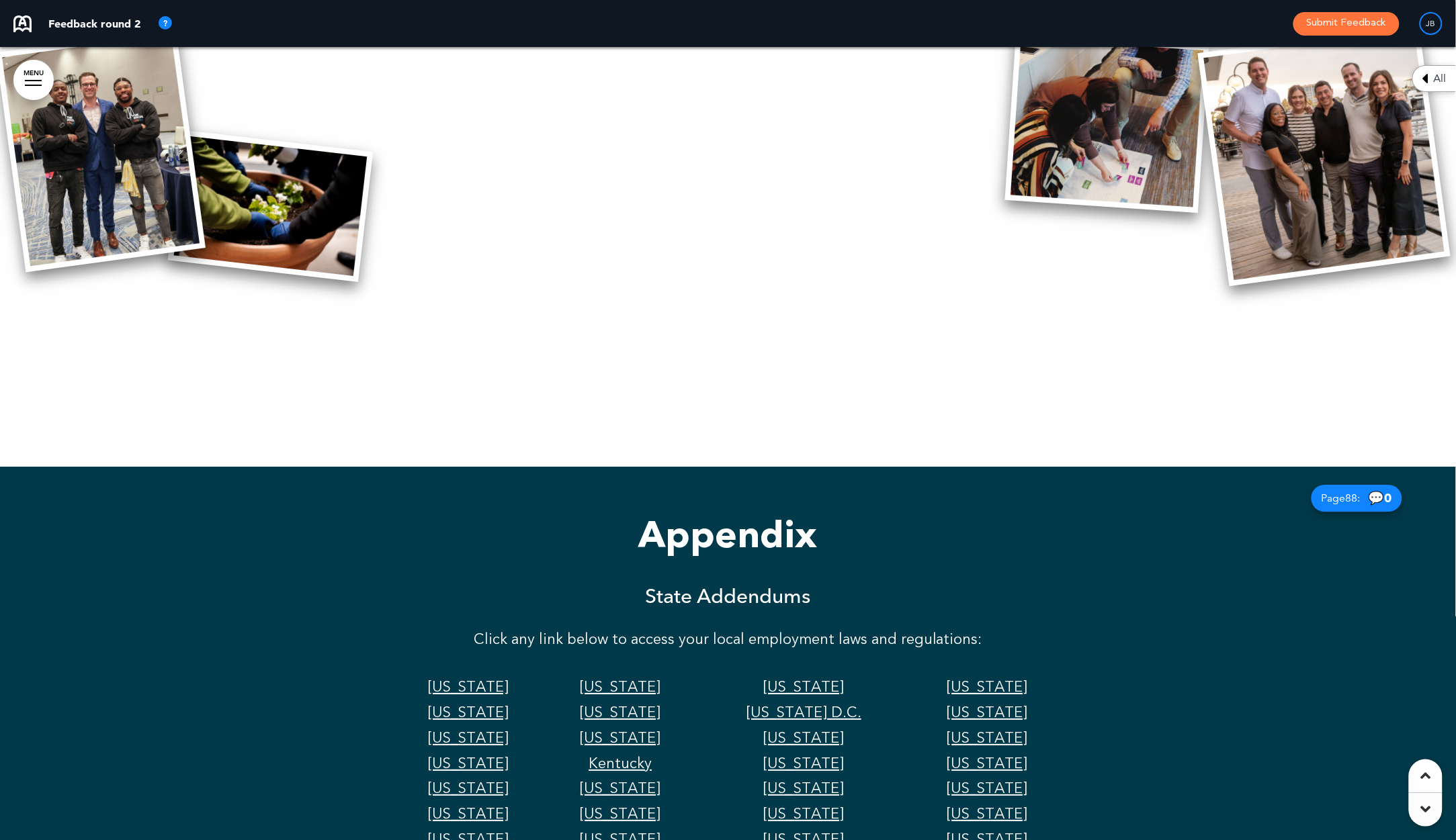
scroll to position [55660, 0]
